Goal: Task Accomplishment & Management: Manage account settings

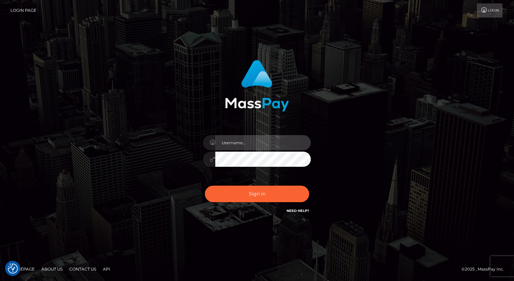
click at [235, 145] on input "text" at bounding box center [263, 142] width 96 height 15
type input "Arlene.luminaryplay"
click at [205, 185] on button "Sign in" at bounding box center [257, 193] width 104 height 16
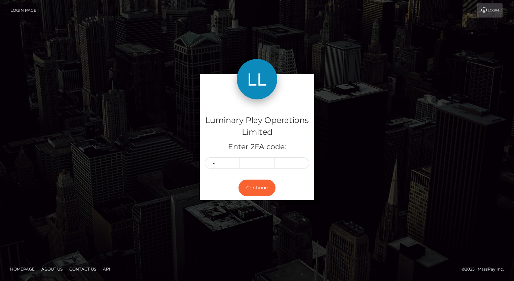
type input "5"
type input "8"
type input "5"
type input "8"
type input "5"
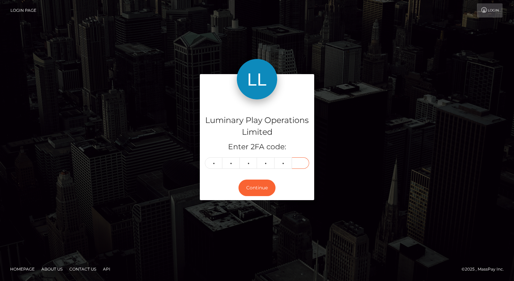
type input "4"
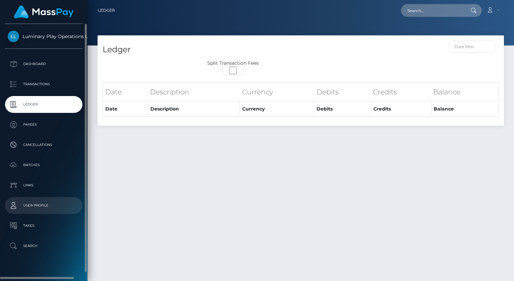
select select
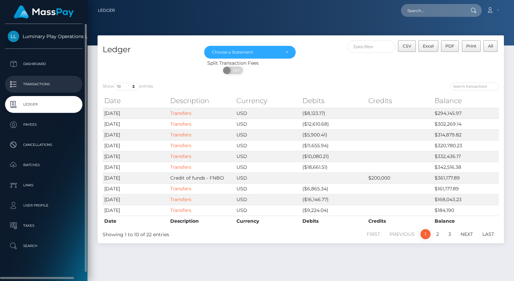
click at [37, 85] on p "Transactions" at bounding box center [44, 84] width 72 height 10
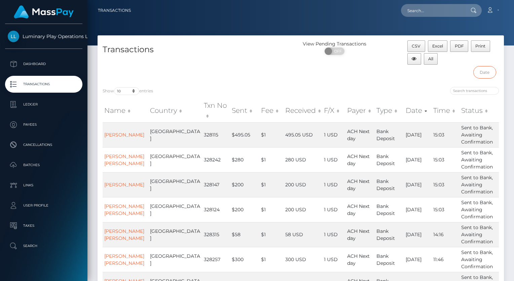
drag, startPoint x: 483, startPoint y: 69, endPoint x: 485, endPoint y: 72, distance: 4.2
click at [483, 69] on input "text" at bounding box center [484, 72] width 23 height 12
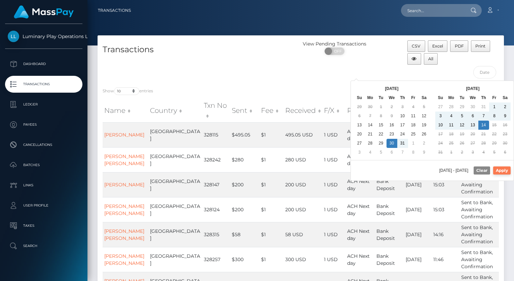
click at [502, 170] on button "Apply" at bounding box center [501, 170] width 17 height 8
type input "07/30/2025 - 08/14/2025"
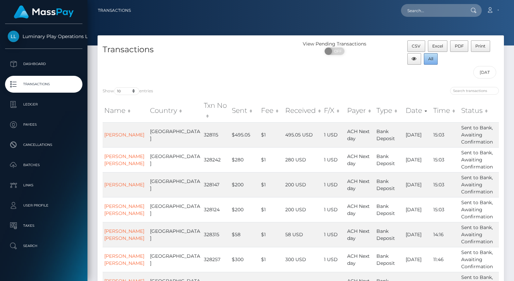
click at [430, 60] on span "All" at bounding box center [430, 58] width 5 height 5
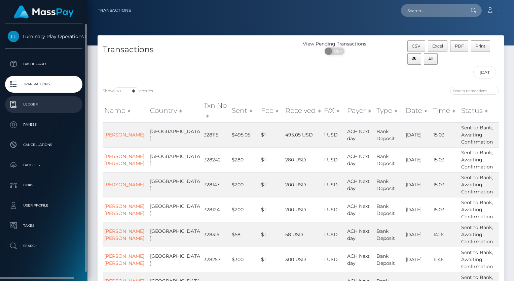
click at [29, 105] on p "Ledger" at bounding box center [44, 104] width 72 height 10
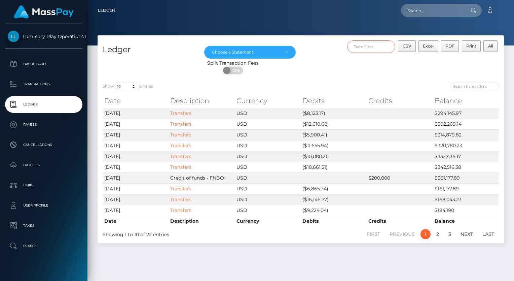
click at [374, 50] on input "text" at bounding box center [371, 46] width 48 height 12
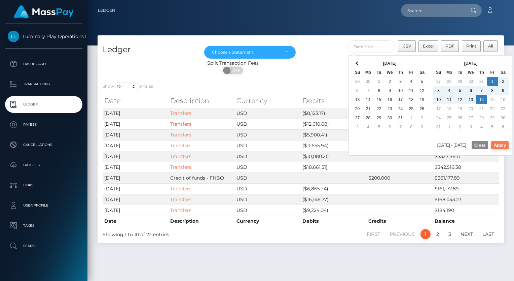
click at [505, 145] on button "Apply" at bounding box center [499, 145] width 17 height 8
type input "[DATE] - [DATE]"
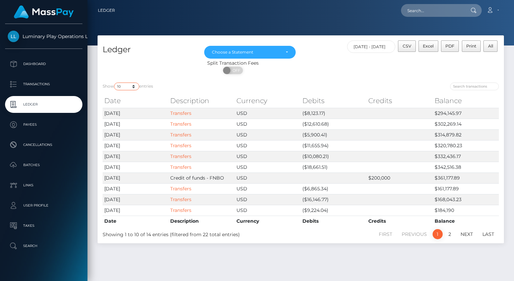
click at [127, 87] on select "10 25 50 100 250" at bounding box center [126, 86] width 25 height 8
select select "50"
click at [115, 83] on select "10 25 50 100 250" at bounding box center [126, 86] width 25 height 8
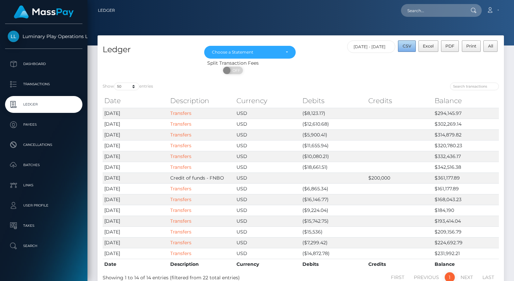
click at [409, 47] on span "CSV" at bounding box center [407, 45] width 9 height 5
click at [284, 52] on div "Choose a Statement" at bounding box center [250, 51] width 76 height 5
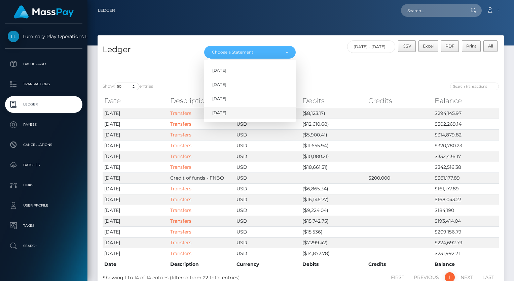
click at [232, 113] on link "[DATE]" at bounding box center [250, 113] width 92 height 12
select select "[DATE]"
